Goal: Navigation & Orientation: Find specific page/section

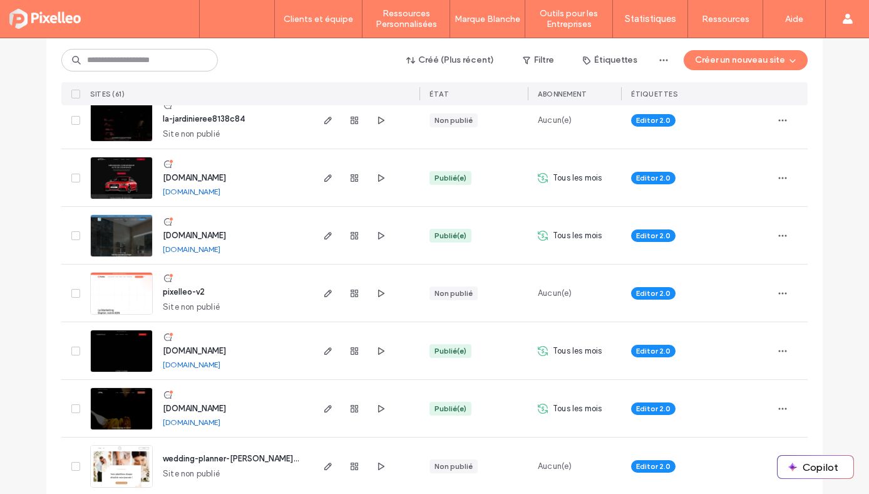
scroll to position [945, 0]
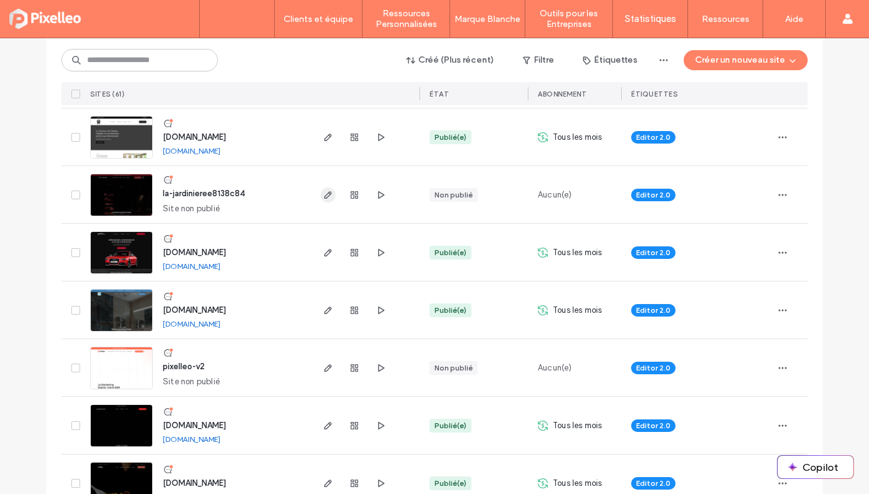
click at [326, 187] on span "button" at bounding box center [328, 194] width 15 height 15
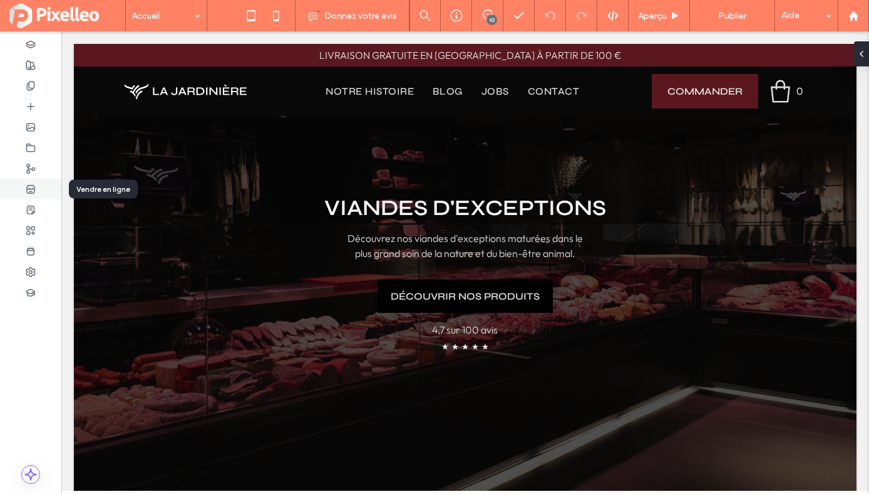
click at [38, 189] on div at bounding box center [30, 189] width 61 height 21
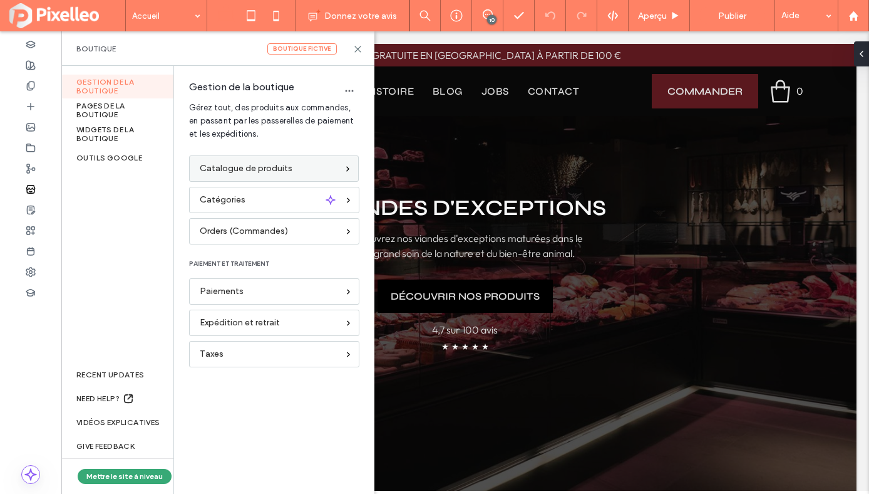
click at [209, 168] on span "Catalogue de produits" at bounding box center [246, 169] width 93 height 14
